Goal: Navigation & Orientation: Find specific page/section

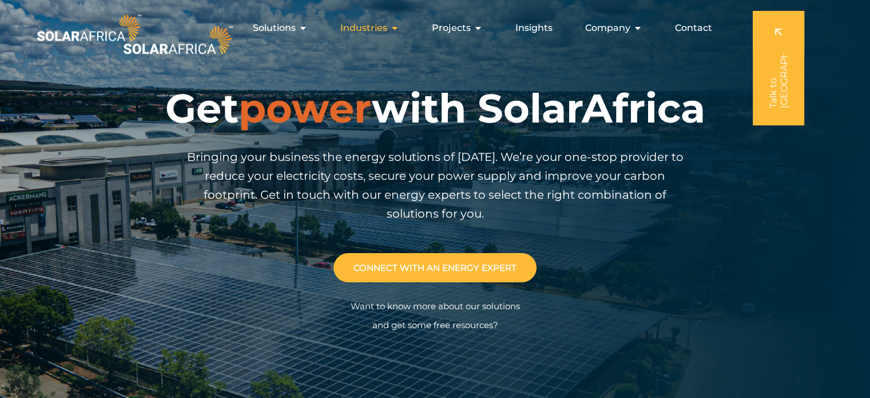
click at [393, 29] on icon "Menu" at bounding box center [394, 27] width 9 height 9
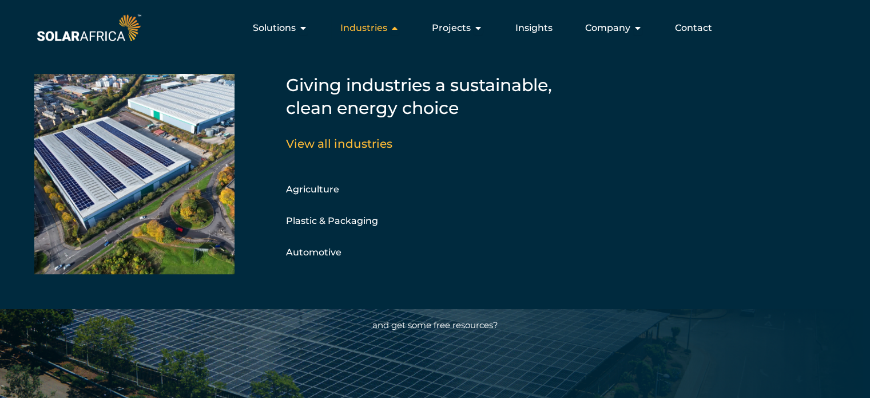
click at [393, 29] on icon "Menu" at bounding box center [394, 27] width 9 height 9
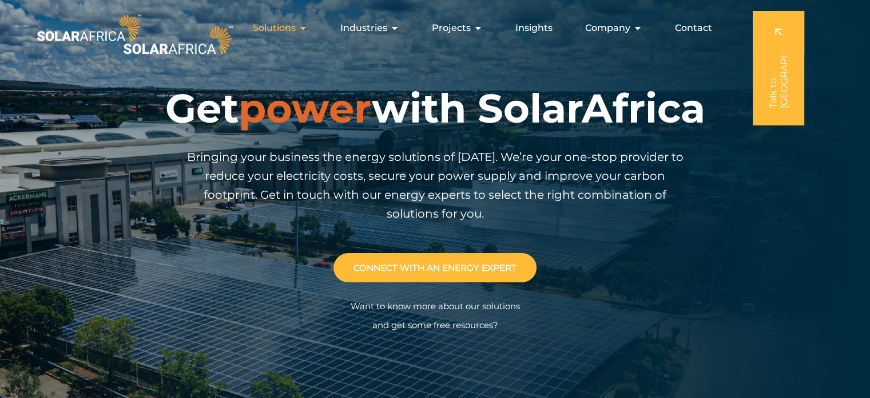
click at [296, 29] on span "Solutions" at bounding box center [274, 28] width 43 height 14
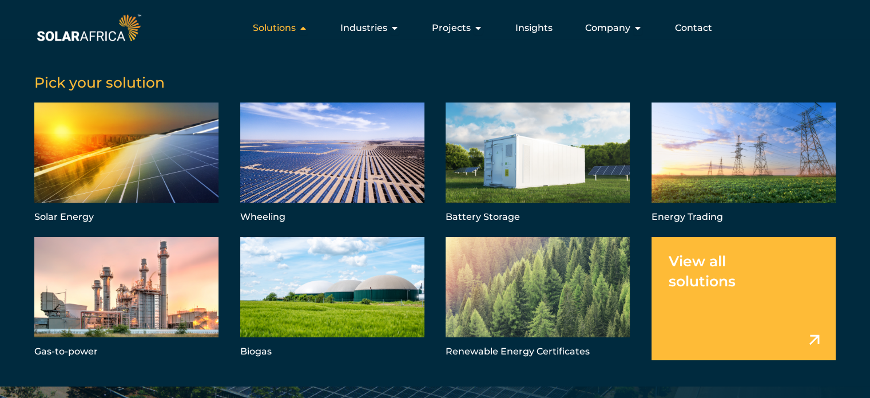
click at [296, 29] on span "Solutions" at bounding box center [274, 28] width 43 height 14
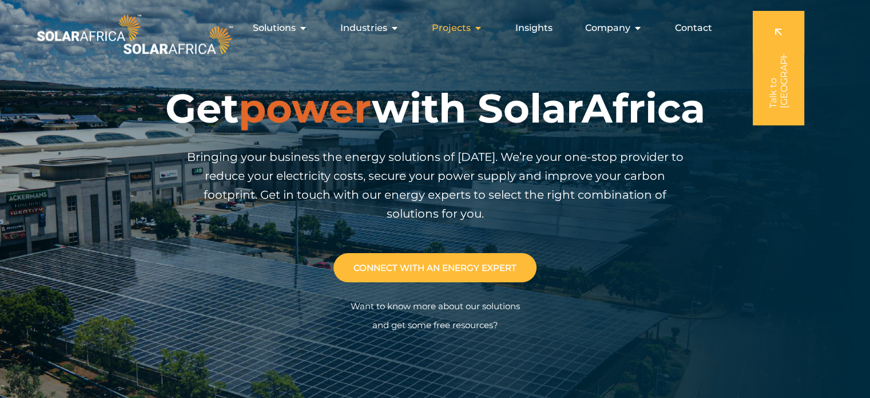
click at [474, 25] on div "Projects Close Projects Open Projects" at bounding box center [457, 28] width 69 height 23
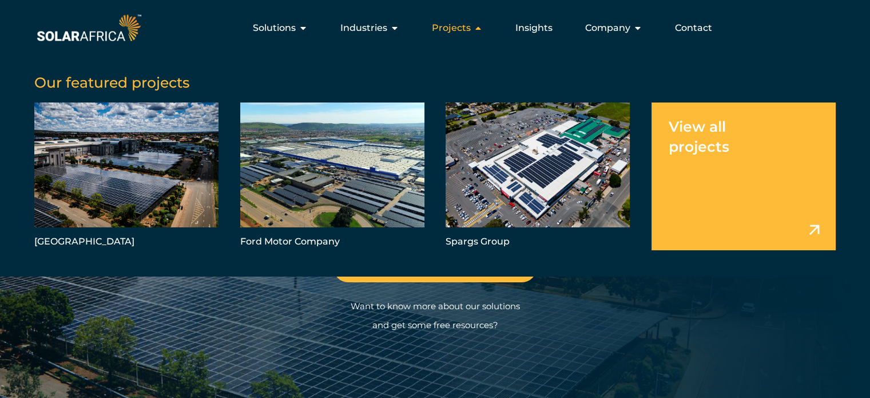
click at [474, 25] on div "Projects Close Projects Open Projects" at bounding box center [457, 28] width 69 height 23
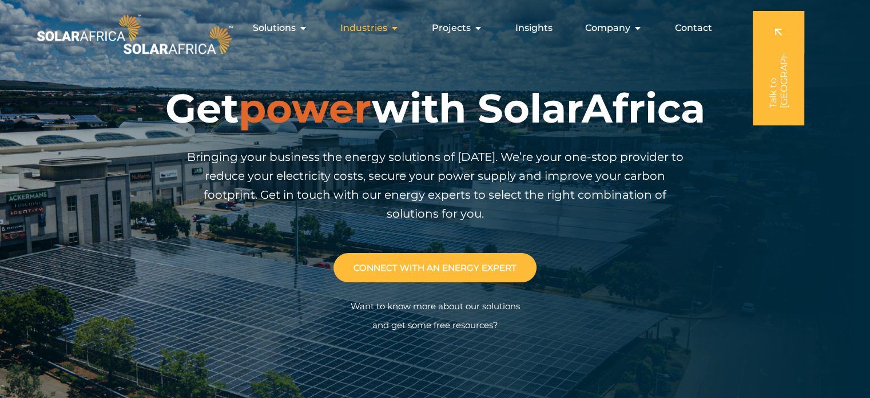
click at [393, 30] on icon "Menu" at bounding box center [394, 27] width 9 height 9
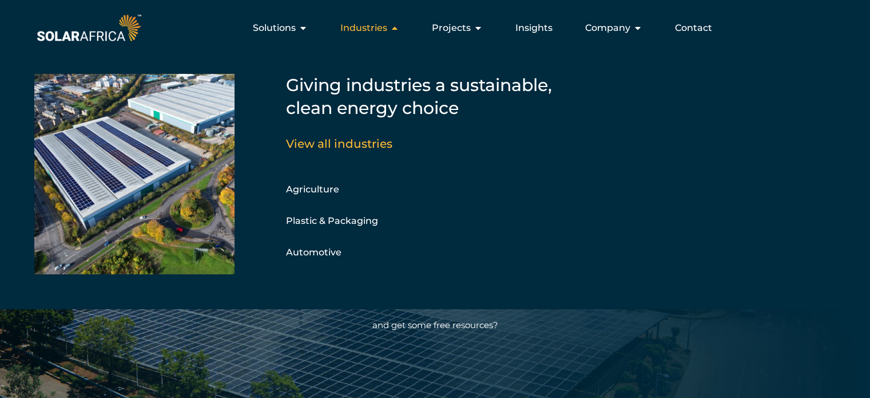
click at [393, 30] on icon "Menu" at bounding box center [394, 27] width 9 height 9
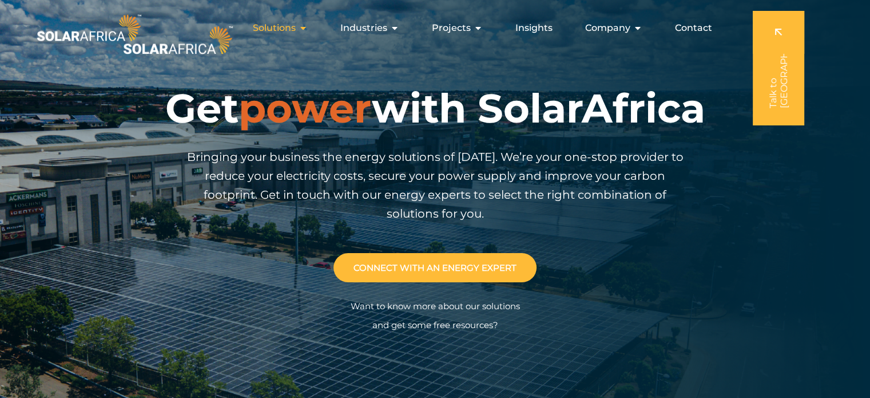
click at [303, 31] on icon "Menu" at bounding box center [303, 27] width 9 height 9
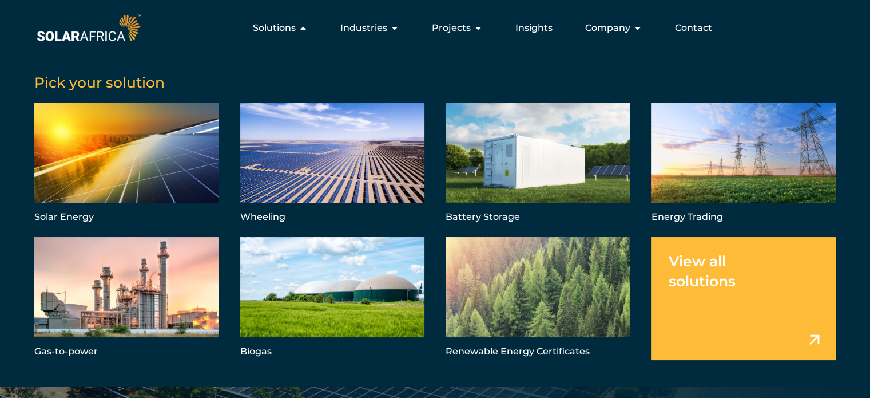
click at [119, 41] on img at bounding box center [88, 27] width 109 height 33
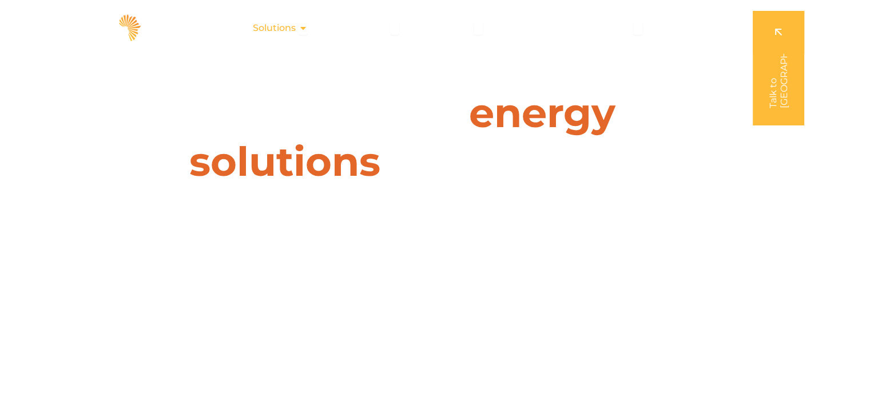
click at [284, 23] on span "Solutions" at bounding box center [274, 28] width 43 height 14
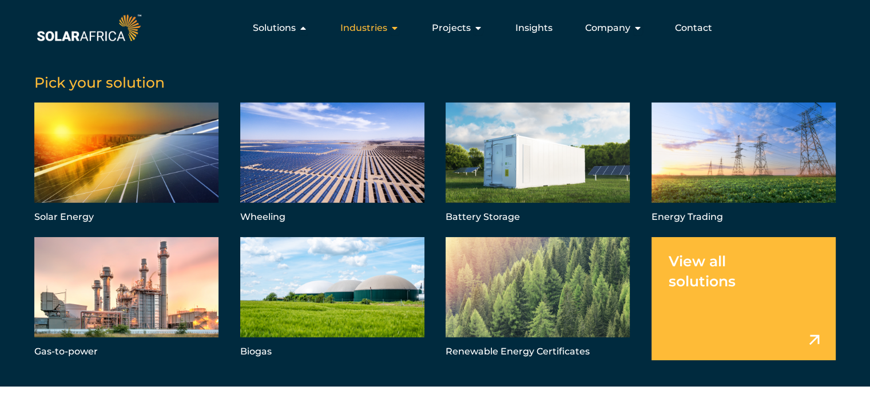
click at [368, 29] on span "Industries" at bounding box center [363, 28] width 47 height 14
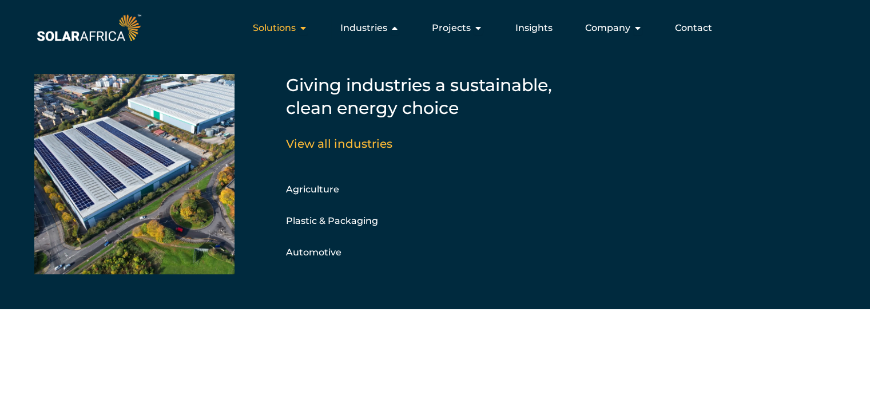
click at [286, 22] on span "Solutions" at bounding box center [274, 28] width 43 height 14
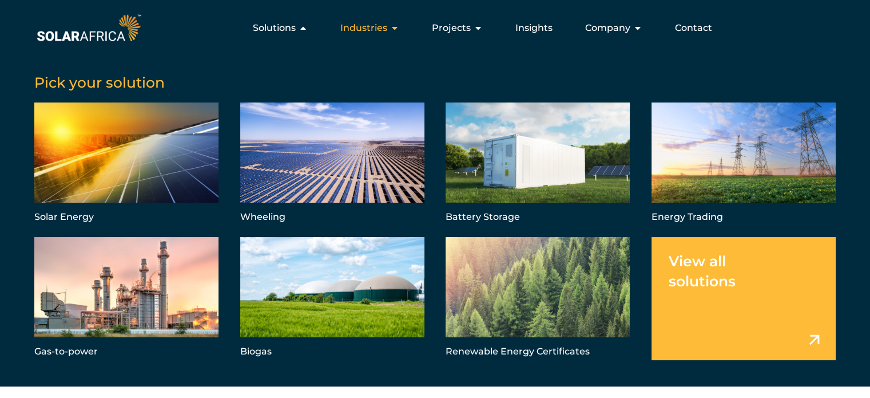
click at [387, 25] on span "Industries" at bounding box center [363, 28] width 47 height 14
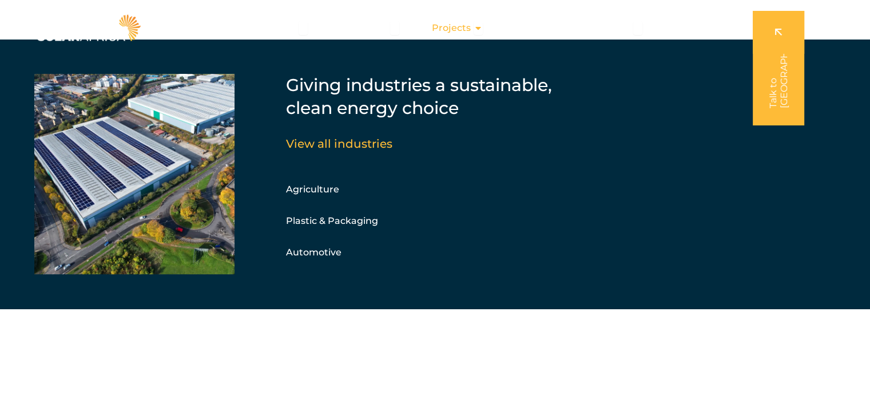
click at [466, 28] on span "Projects" at bounding box center [451, 28] width 39 height 14
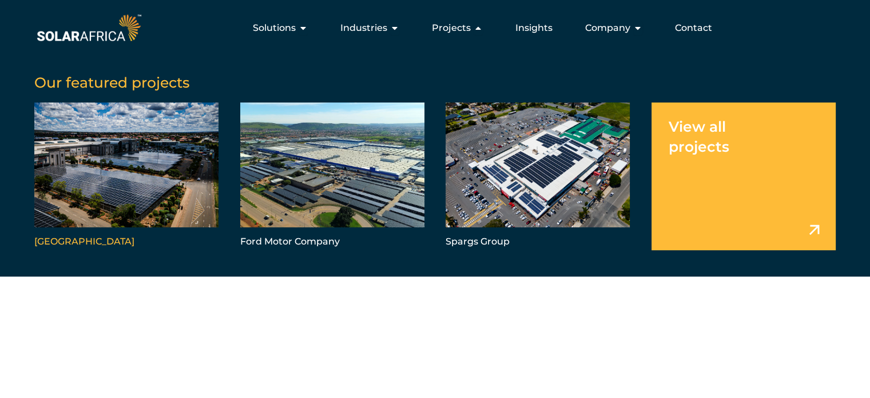
click at [154, 226] on link "Menu" at bounding box center [126, 176] width 184 height 148
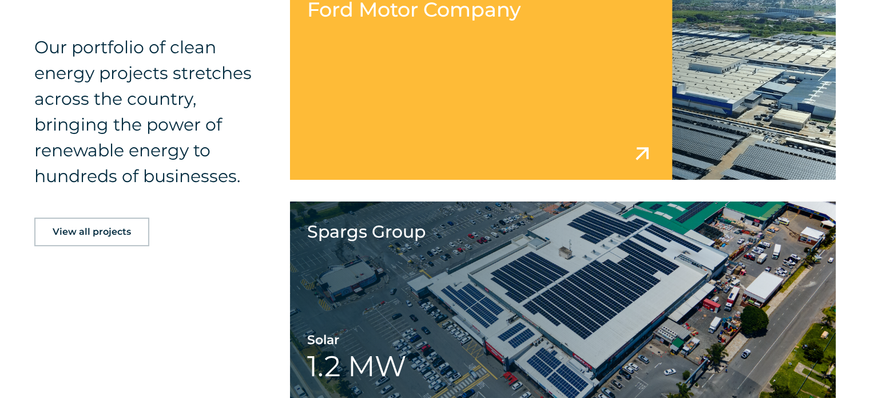
scroll to position [3883, 0]
